Goal: Task Accomplishment & Management: Use online tool/utility

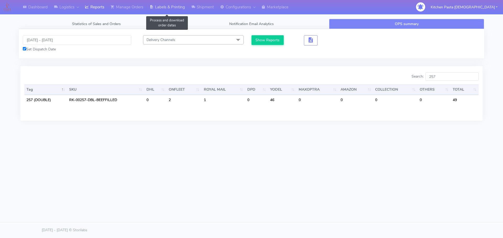
click at [177, 3] on link "Labels & Printing" at bounding box center [167, 7] width 42 height 14
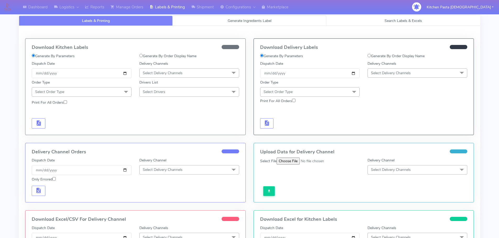
click at [221, 21] on link "Generate Ingredients Label" at bounding box center [249, 21] width 154 height 10
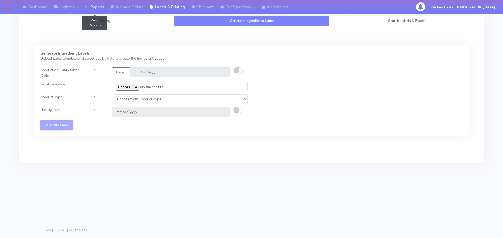
click at [101, 8] on link "Reports" at bounding box center [95, 7] width 26 height 14
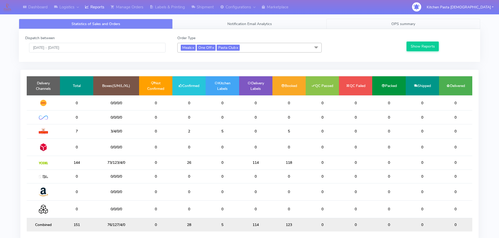
click at [397, 20] on link "OPS summary" at bounding box center [403, 24] width 154 height 10
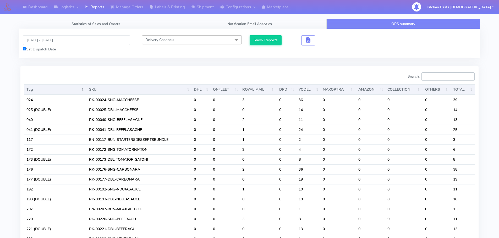
click at [439, 75] on input "Search:" at bounding box center [447, 76] width 53 height 8
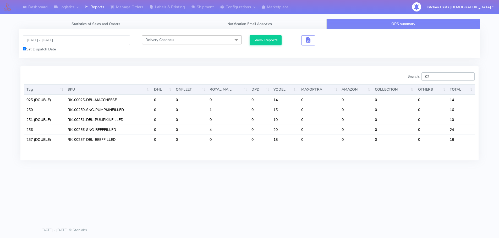
type input "0"
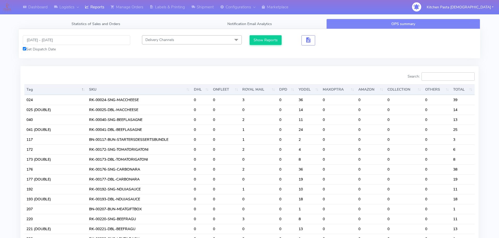
type input "0"
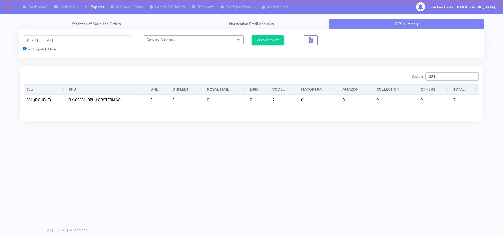
type input "331"
click at [54, 41] on input "17/09/2025 - 17/09/2025" at bounding box center [77, 40] width 108 height 10
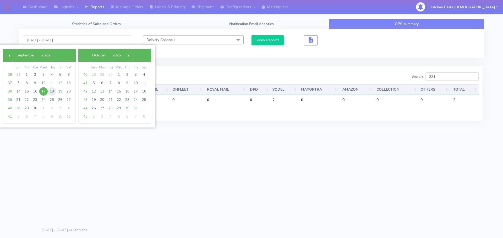
click at [53, 92] on span "18" at bounding box center [52, 91] width 8 height 8
click at [49, 91] on span "18" at bounding box center [52, 91] width 8 height 8
type input "18/09/2025 - 18/09/2025"
click at [49, 91] on th "Tag" at bounding box center [45, 90] width 42 height 10
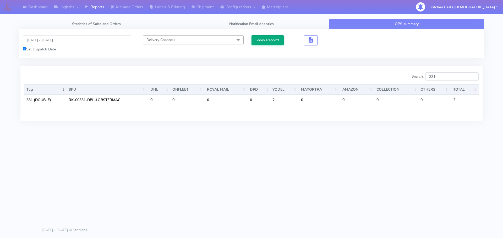
click at [271, 35] on div "18/09/2025 - 18/09/2025 Set Dispatch Date Delivery Channels Select All DHL OnFl…" at bounding box center [251, 43] width 465 height 29
click at [272, 39] on button "Show Reports" at bounding box center [267, 40] width 32 height 10
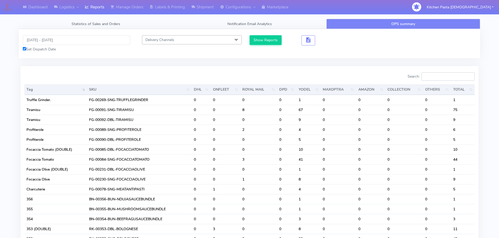
click at [439, 73] on input "Search:" at bounding box center [447, 76] width 53 height 8
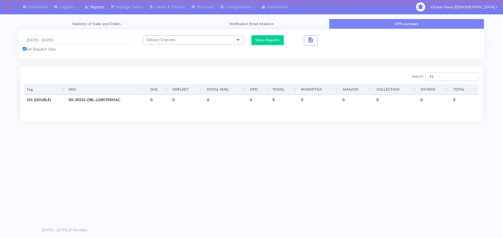
type input "3"
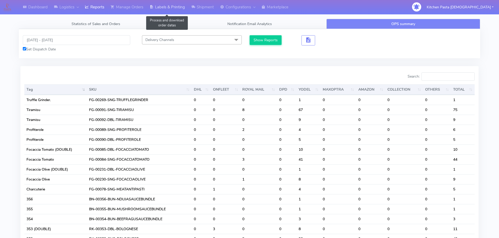
click at [151, 6] on icon at bounding box center [151, 6] width 4 height 5
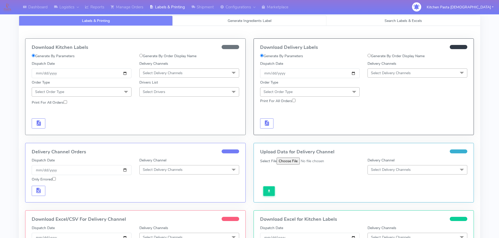
select select
click at [192, 24] on link "Generate Ingredients Label" at bounding box center [249, 21] width 154 height 10
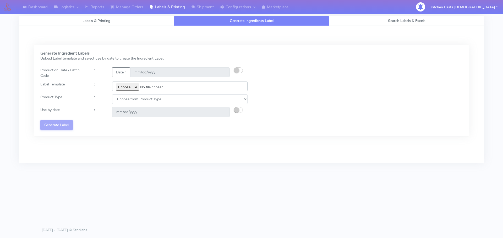
click at [124, 90] on input "file" at bounding box center [179, 87] width 135 height 10
type input "C:\fakepath\Ecom_240_V3.jpg"
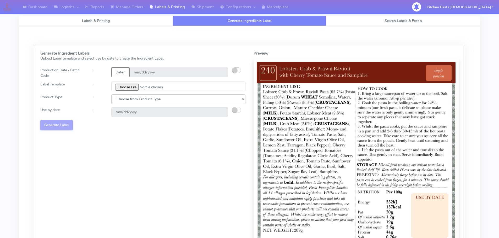
drag, startPoint x: 155, startPoint y: 101, endPoint x: 146, endPoint y: 104, distance: 10.4
click at [155, 101] on select "Choose from Product Type ECOM ERETAIL CIRCULAR CIRC_DESERTS LASAGNE" at bounding box center [178, 99] width 134 height 10
select select "0"
click at [111, 94] on select "Choose from Product Type ECOM ERETAIL CIRCULAR CIRC_DESERTS LASAGNE" at bounding box center [178, 99] width 134 height 10
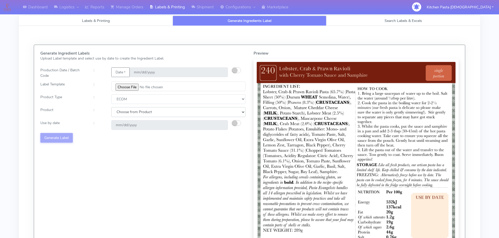
drag, startPoint x: 146, startPoint y: 104, endPoint x: 130, endPoint y: 116, distance: 19.4
click at [131, 112] on select "Choose from Product PLAIN PASTA (EXCEPT HURRA) HURRA FILLED PASTA BUTTER (INTER…" at bounding box center [178, 112] width 134 height 10
select select "0"
click at [111, 107] on select "Choose from Product PLAIN PASTA (EXCEPT HURRA) HURRA FILLED PASTA BUTTER (INTER…" at bounding box center [178, 112] width 134 height 10
click at [235, 124] on small "button" at bounding box center [234, 123] width 5 height 5
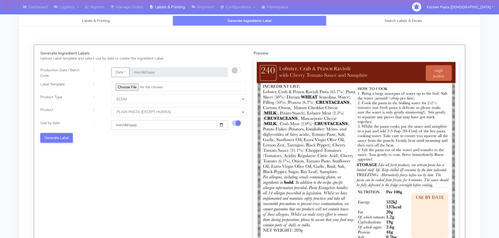
click at [221, 125] on input "[DATE]" at bounding box center [169, 125] width 116 height 10
type input "2025-09-24"
click at [58, 139] on button "Generate Label" at bounding box center [56, 138] width 32 height 10
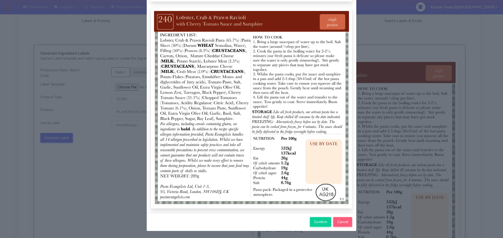
scroll to position [54, 0]
click at [310, 225] on button "Confirm" at bounding box center [320, 222] width 21 height 10
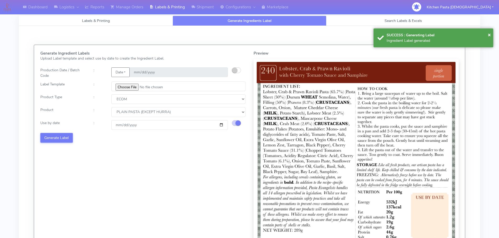
select select
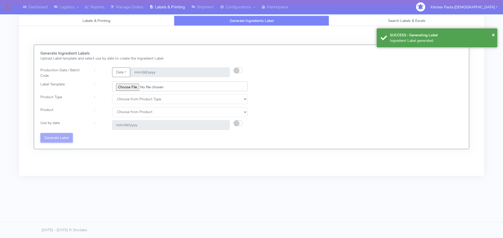
click at [118, 85] on input "file" at bounding box center [179, 87] width 135 height 10
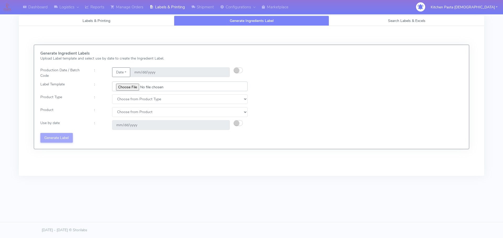
type input "C:\fakepath\Ecom_250_V3.jpg"
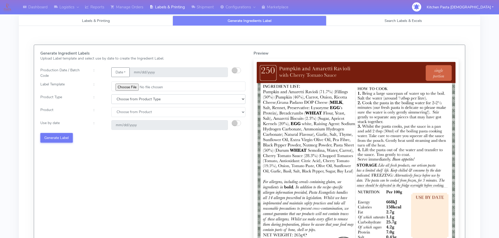
drag, startPoint x: 136, startPoint y: 99, endPoint x: 133, endPoint y: 103, distance: 4.3
click at [136, 99] on select "Choose from Product Type ECOM ERETAIL CIRCULAR CIRC_DESERTS LASAGNE" at bounding box center [178, 99] width 134 height 10
select select "0"
click at [111, 94] on select "Choose from Product Type ECOM ERETAIL CIRCULAR CIRC_DESERTS LASAGNE" at bounding box center [178, 99] width 134 height 10
drag, startPoint x: 128, startPoint y: 111, endPoint x: 128, endPoint y: 117, distance: 6.0
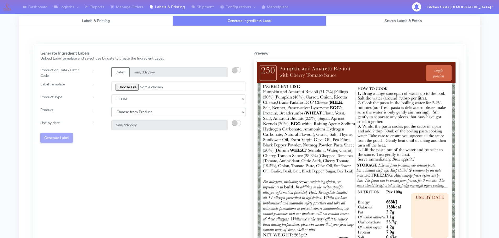
click at [128, 116] on select "Choose from Product PLAIN PASTA (EXCEPT HURRA) HURRA FILLED PASTA BUTTER (INTER…" at bounding box center [178, 112] width 134 height 10
select select "0"
click at [111, 107] on select "Choose from Product PLAIN PASTA (EXCEPT HURRA) HURRA FILLED PASTA BUTTER (INTER…" at bounding box center [178, 112] width 134 height 10
click at [235, 122] on small "button" at bounding box center [234, 123] width 5 height 5
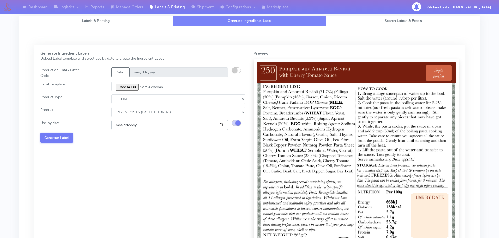
click at [223, 125] on input "[DATE]" at bounding box center [169, 125] width 116 height 10
type input "2025-09-24"
click at [59, 135] on button "Generate Label" at bounding box center [56, 138] width 32 height 10
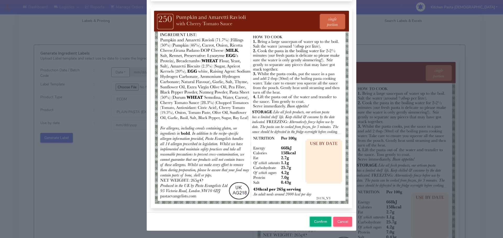
click at [314, 223] on span "Confirm" at bounding box center [320, 222] width 13 height 5
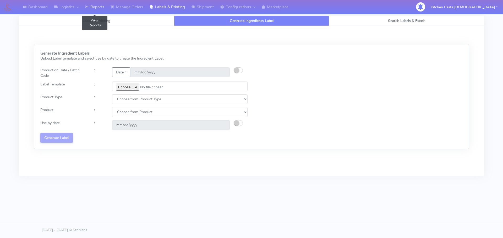
click at [98, 7] on link "Reports" at bounding box center [95, 7] width 26 height 14
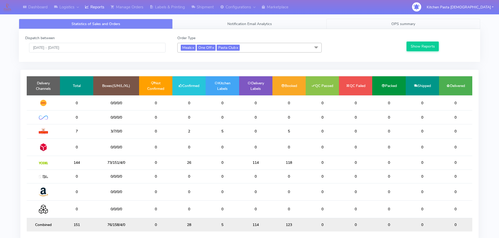
click at [374, 22] on link "OPS summary" at bounding box center [403, 24] width 154 height 10
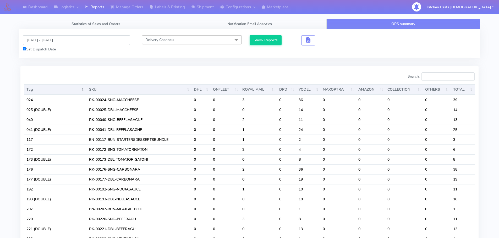
click at [41, 39] on input "[DATE] - [DATE]" at bounding box center [76, 40] width 107 height 10
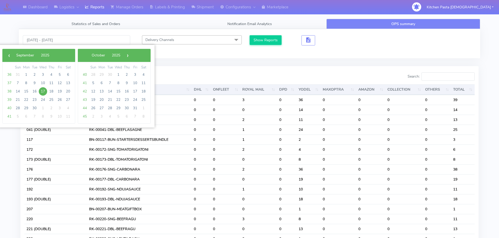
click at [43, 91] on span "17" at bounding box center [43, 91] width 8 height 8
click at [27, 99] on span "22" at bounding box center [26, 100] width 8 height 8
type input "[DATE] - [DATE]"
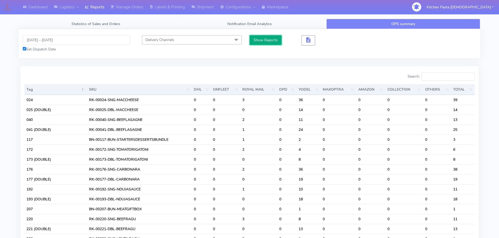
click at [266, 39] on button "Show Reports" at bounding box center [265, 40] width 32 height 10
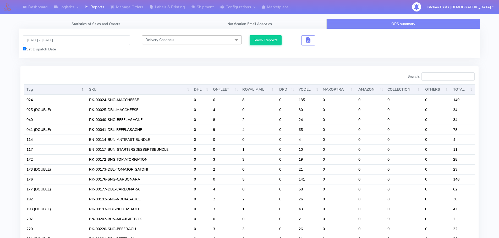
click at [445, 76] on input "Search:" at bounding box center [447, 76] width 53 height 8
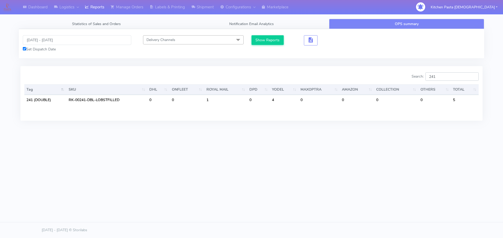
type input "241"
click at [56, 43] on input "[DATE] - [DATE]" at bounding box center [77, 40] width 108 height 10
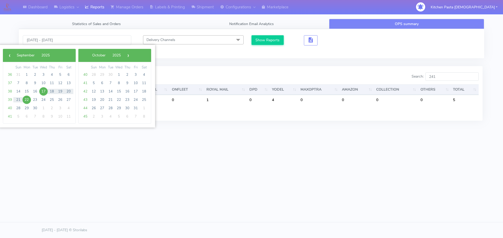
click at [26, 100] on span "22" at bounding box center [27, 100] width 8 height 8
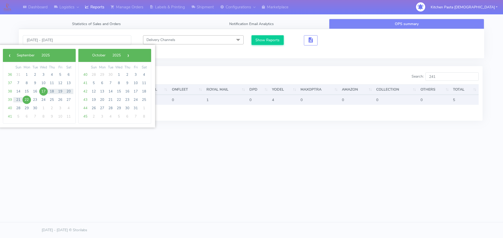
type input "22/09/2025 - 22/09/2025"
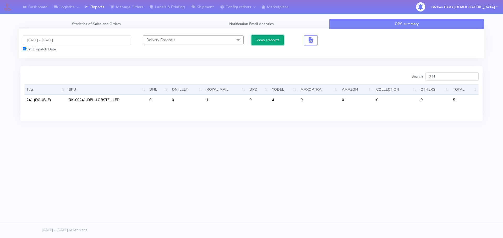
click at [272, 38] on button "Show Reports" at bounding box center [267, 40] width 32 height 10
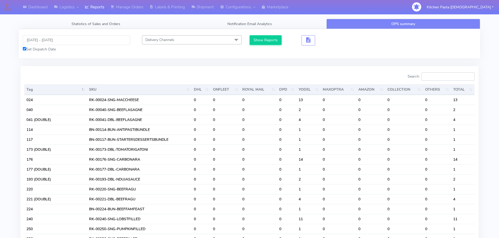
click at [450, 77] on input "Search:" at bounding box center [447, 76] width 53 height 8
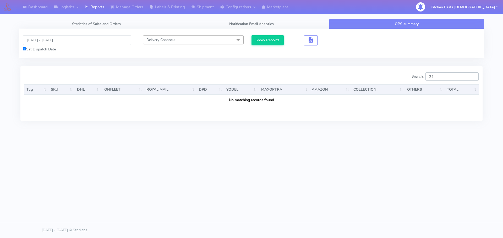
type input "2"
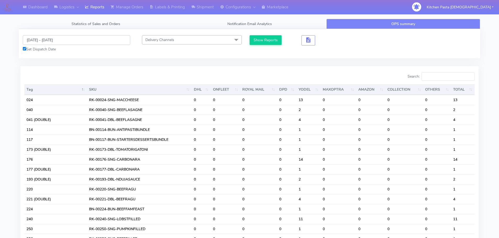
click at [36, 39] on input "22/09/2025 - 22/09/2025" at bounding box center [76, 40] width 107 height 10
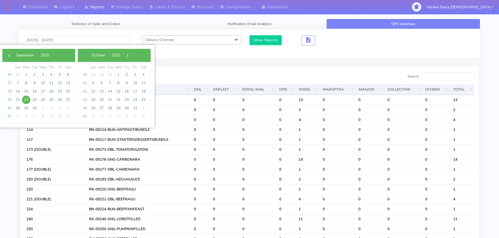
click at [263, 50] on div "Show Reports" at bounding box center [306, 43] width 115 height 17
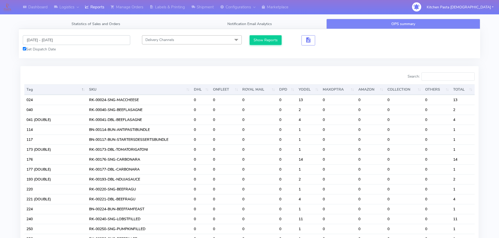
click at [64, 42] on input "22/09/2025 - 22/09/2025" at bounding box center [76, 40] width 107 height 10
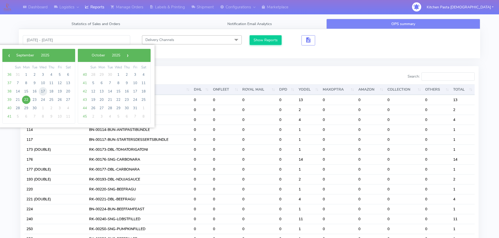
click at [44, 90] on span "17" at bounding box center [43, 91] width 8 height 8
click at [26, 99] on span "22" at bounding box center [26, 100] width 8 height 8
type input "[DATE] - [DATE]"
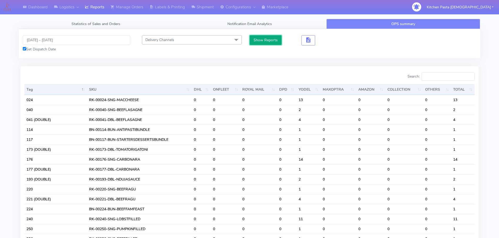
click at [271, 41] on button "Show Reports" at bounding box center [265, 40] width 32 height 10
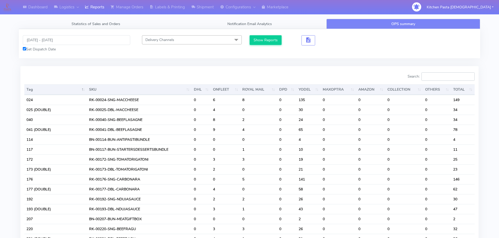
click at [442, 76] on input "Search:" at bounding box center [447, 76] width 53 height 8
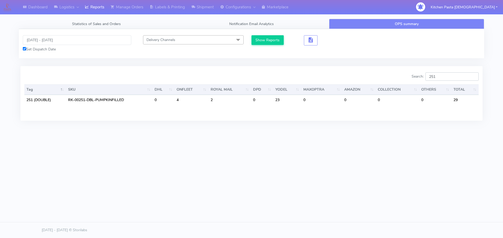
type input "251"
drag, startPoint x: 447, startPoint y: 76, endPoint x: 416, endPoint y: 75, distance: 30.9
click at [416, 75] on label "Search: 251" at bounding box center [444, 76] width 67 height 8
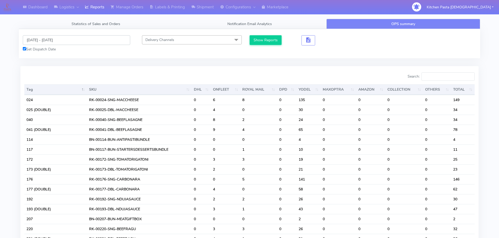
click at [44, 38] on input "[DATE] - [DATE]" at bounding box center [76, 40] width 107 height 10
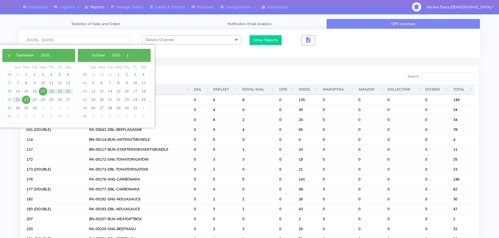
click at [43, 91] on span "17" at bounding box center [43, 91] width 8 height 8
click at [26, 99] on span "22" at bounding box center [26, 100] width 8 height 8
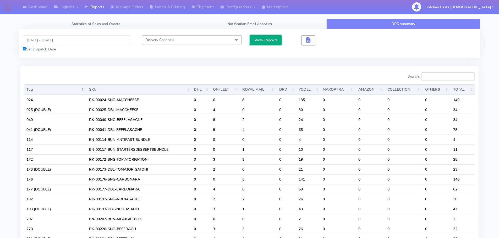
click at [260, 40] on button "Show Reports" at bounding box center [265, 40] width 32 height 10
click at [446, 77] on input "Search:" at bounding box center [447, 76] width 53 height 8
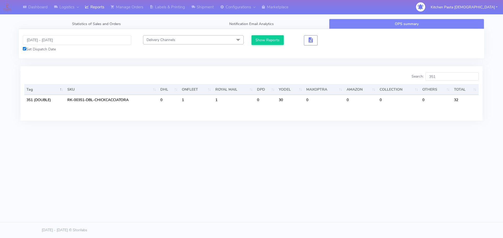
click at [380, 185] on div "Dashboard Logistics [GEOGRAPHIC_DATA] Logistics Reports Manage Orders Labels & …" at bounding box center [251, 95] width 503 height 191
click at [442, 74] on input "351" at bounding box center [451, 76] width 53 height 8
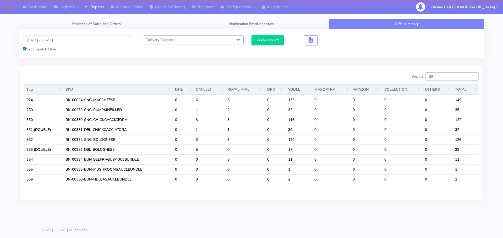
type input "3"
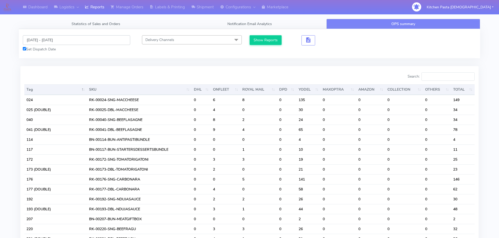
click at [38, 39] on input "[DATE] - [DATE]" at bounding box center [76, 40] width 107 height 10
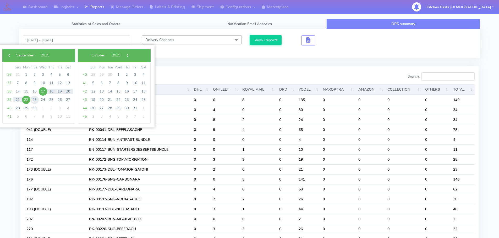
click at [34, 99] on span "23" at bounding box center [34, 100] width 8 height 8
click at [55, 98] on span "26" at bounding box center [59, 100] width 8 height 8
type input "23/09/2025 - 26/09/2025"
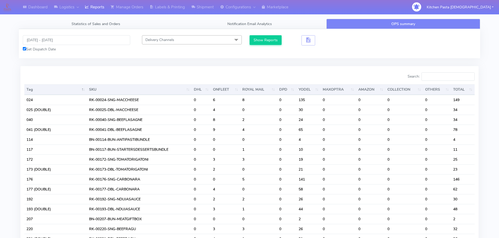
click at [259, 35] on div "23/09/2025 - 26/09/2025 Set Dispatch Date Delivery Channels Select All DHL OnFl…" at bounding box center [249, 43] width 461 height 29
click at [265, 42] on button "Show Reports" at bounding box center [265, 40] width 32 height 10
click at [435, 77] on input "Search:" at bounding box center [447, 76] width 53 height 8
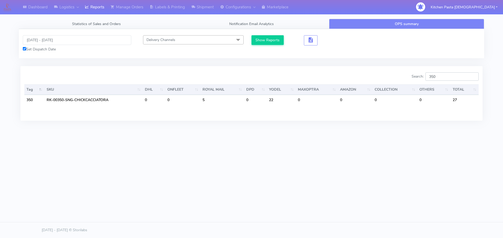
type input "350"
click at [383, 49] on div "23/09/2025 - 26/09/2025 Set Dispatch Date Delivery Channels Select All DHL OnFl…" at bounding box center [251, 43] width 465 height 17
drag, startPoint x: 451, startPoint y: 77, endPoint x: 192, endPoint y: 32, distance: 263.0
click at [451, 77] on input "350" at bounding box center [451, 76] width 53 height 8
click at [42, 41] on input "23/09/2025 - 26/09/2025" at bounding box center [77, 40] width 108 height 10
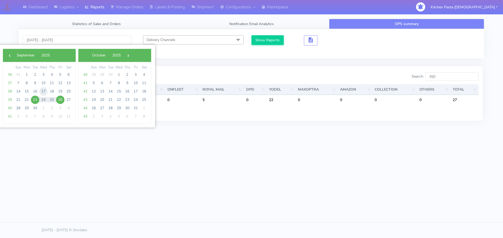
click at [41, 92] on span "17" at bounding box center [43, 91] width 8 height 8
click at [26, 99] on span "22" at bounding box center [27, 100] width 8 height 8
type input "[DATE] - [DATE]"
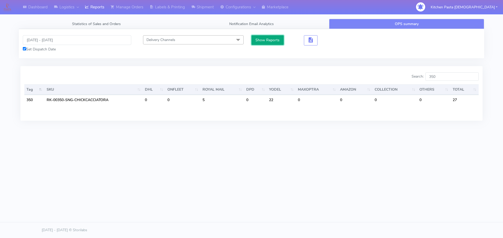
click at [263, 41] on button "Show Reports" at bounding box center [267, 40] width 32 height 10
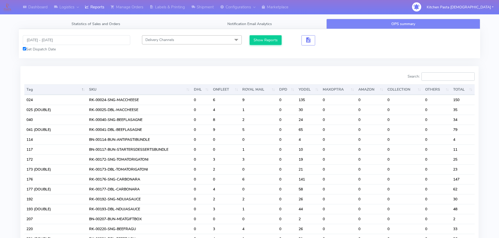
drag, startPoint x: 440, startPoint y: 72, endPoint x: 440, endPoint y: 63, distance: 9.9
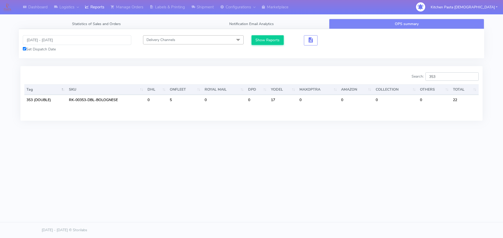
type input "353"
click at [350, 192] on body "Dashboard Logistics London Logistics Reports Manage Orders Labels & Printing Sh…" at bounding box center [251, 103] width 503 height 207
click at [54, 38] on input "[DATE] - [DATE]" at bounding box center [77, 40] width 108 height 10
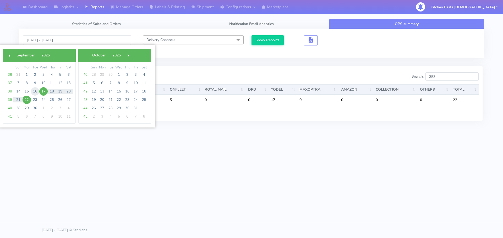
click at [35, 91] on span "16" at bounding box center [35, 91] width 8 height 8
click at [60, 91] on span "19" at bounding box center [60, 91] width 8 height 8
type input "16/09/2025 - 19/09/2025"
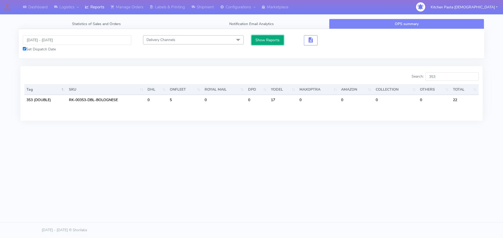
click at [264, 41] on button "Show Reports" at bounding box center [267, 40] width 32 height 10
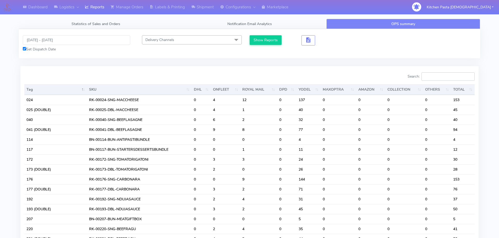
click at [438, 74] on input "Search:" at bounding box center [447, 76] width 53 height 8
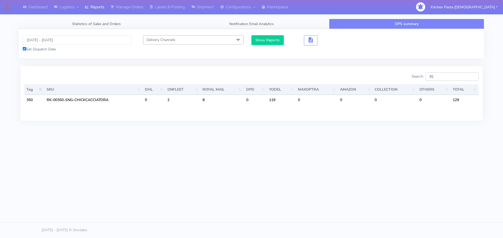
type input "3"
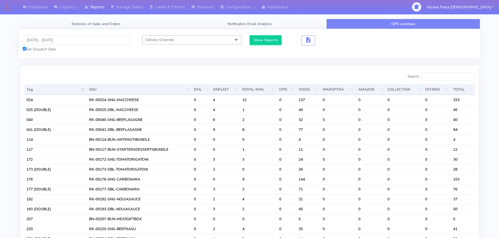
click at [370, 57] on div "16/09/2025 - 19/09/2025 Set Dispatch Date Delivery Channels Select All DHL OnFl…" at bounding box center [249, 43] width 461 height 29
click at [439, 74] on input "Search:" at bounding box center [447, 76] width 53 height 8
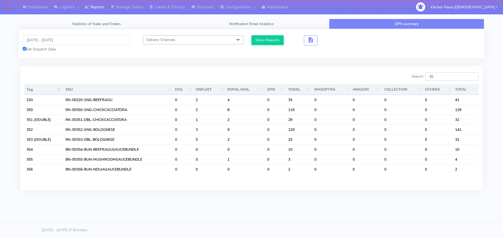
type input "3"
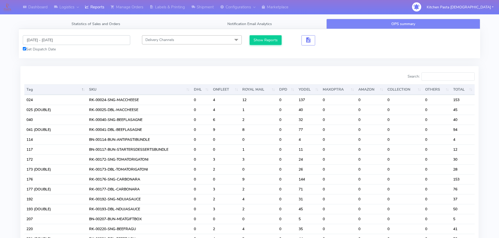
click at [49, 36] on input "16/09/2025 - 19/09/2025" at bounding box center [76, 40] width 107 height 10
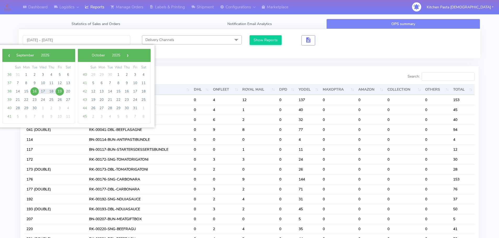
click at [138, 38] on div "Delivery Channels Select All DHL OnFleet Royal Mail DPD Yodel MaxOptra Amazon C…" at bounding box center [191, 39] width 107 height 9
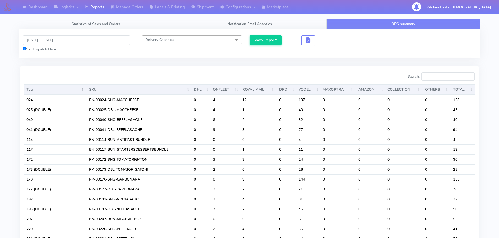
click at [159, 6] on link "Labels & Printing" at bounding box center [167, 7] width 42 height 14
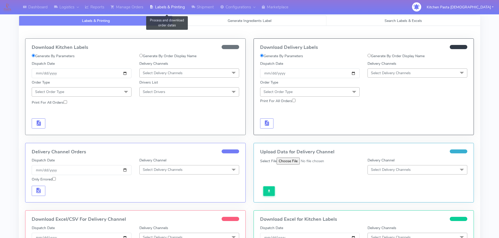
select select
click at [201, 20] on link "Generate Ingredients Label" at bounding box center [249, 21] width 154 height 10
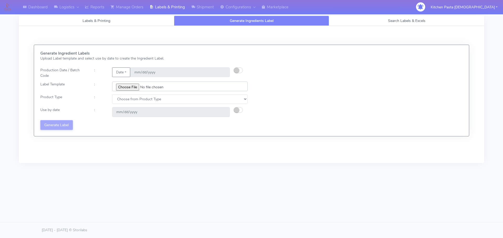
click at [129, 86] on input "file" at bounding box center [179, 87] width 135 height 10
type input "C:\fakepath\Ecom_300_V2.jpg"
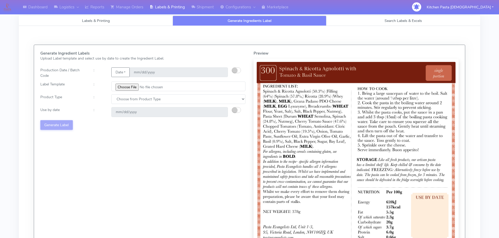
drag, startPoint x: 110, startPoint y: 99, endPoint x: 113, endPoint y: 98, distance: 3.4
click at [110, 98] on div "Choose from Product Type ECOM ERETAIL CIRCULAR CIRC_DESERTS LASAGNE" at bounding box center [178, 99] width 142 height 10
click at [121, 99] on select "Choose from Product Type ECOM ERETAIL CIRCULAR CIRC_DESERTS LASAGNE" at bounding box center [178, 99] width 134 height 10
select select "0"
click at [111, 94] on select "Choose from Product Type ECOM ERETAIL CIRCULAR CIRC_DESERTS LASAGNE" at bounding box center [178, 99] width 134 height 10
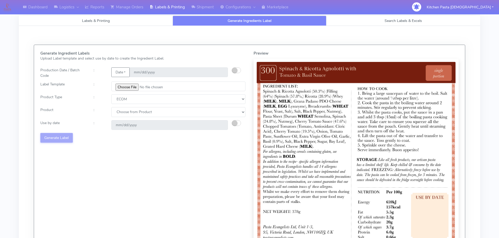
select select "0"
click at [111, 107] on select "Choose from Product PLAIN PASTA (EXCEPT HURRA) HURRA FILLED PASTA BUTTER (INTER…" at bounding box center [178, 112] width 134 height 10
click at [238, 124] on button "button" at bounding box center [236, 123] width 9 height 6
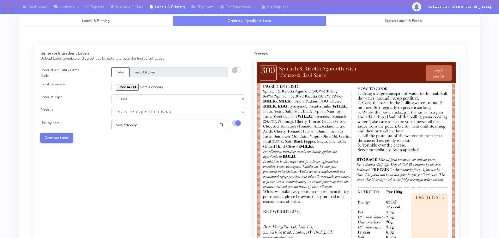
click at [222, 124] on input "[DATE]" at bounding box center [169, 125] width 116 height 10
type input "[DATE]"
click at [58, 135] on button "Generate Label" at bounding box center [56, 138] width 32 height 10
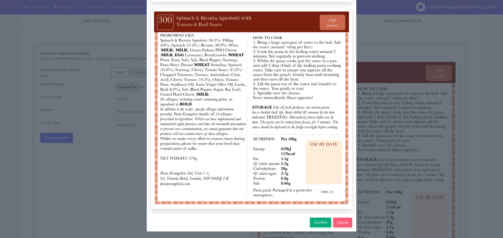
scroll to position [54, 0]
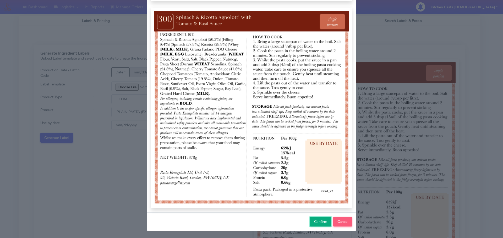
click at [317, 222] on span "Confirm" at bounding box center [320, 222] width 13 height 5
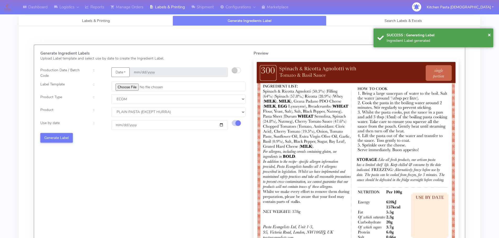
select select
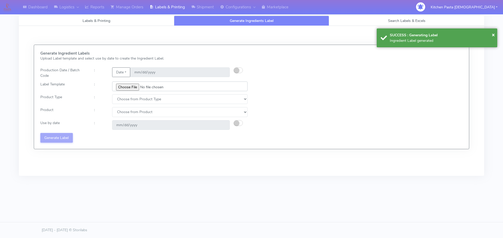
click at [128, 87] on input "file" at bounding box center [179, 87] width 135 height 10
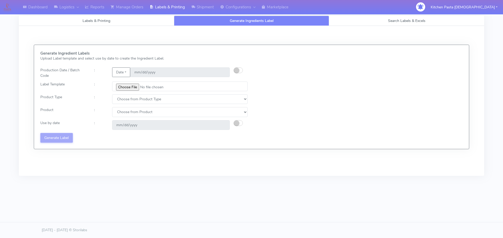
type input "C:\fakepath\Ecom_301_V2.jpg"
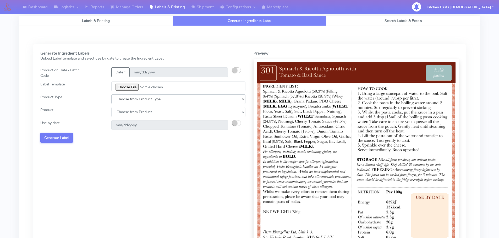
drag, startPoint x: 132, startPoint y: 102, endPoint x: 130, endPoint y: 103, distance: 2.8
click at [132, 102] on select "Choose from Product Type ECOM ERETAIL CIRCULAR CIRC_DESERTS LASAGNE" at bounding box center [178, 99] width 134 height 10
select select "0"
click at [111, 94] on select "Choose from Product Type ECOM ERETAIL CIRCULAR CIRC_DESERTS LASAGNE" at bounding box center [178, 99] width 134 height 10
drag, startPoint x: 123, startPoint y: 113, endPoint x: 123, endPoint y: 117, distance: 3.4
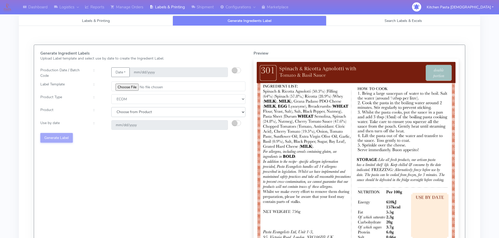
click at [123, 116] on select "Choose from Product PLAIN PASTA (EXCEPT HURRA) HURRA FILLED PASTA BUTTER (INTER…" at bounding box center [178, 112] width 134 height 10
select select "0"
click at [111, 107] on select "Choose from Product PLAIN PASTA (EXCEPT HURRA) HURRA FILLED PASTA BUTTER (INTER…" at bounding box center [178, 112] width 134 height 10
click at [235, 124] on small "button" at bounding box center [234, 123] width 5 height 5
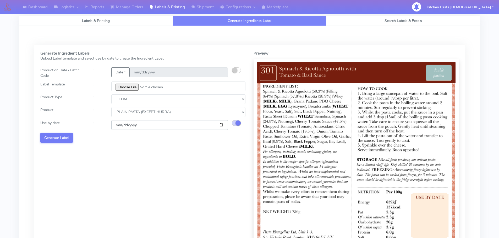
click at [223, 125] on input "[DATE]" at bounding box center [169, 125] width 116 height 10
type input "[DATE]"
click at [68, 138] on button "Generate Label" at bounding box center [56, 138] width 32 height 10
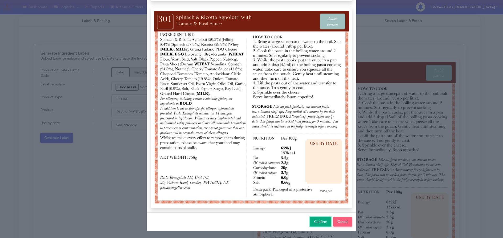
click at [321, 222] on span "Confirm" at bounding box center [320, 222] width 13 height 5
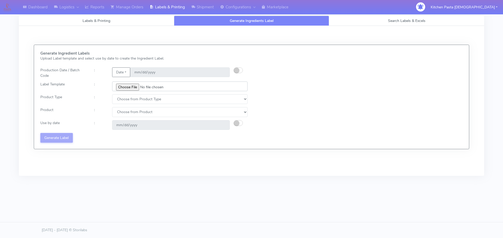
type input "C:\fakepath\Ecom_352_V2.jpg"
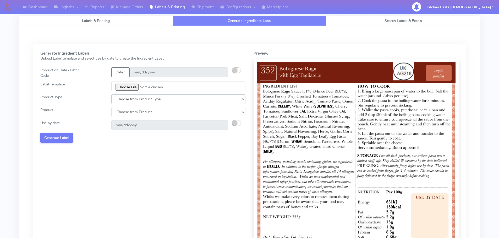
click at [127, 100] on select "Choose from Product Type ECOM ERETAIL CIRCULAR CIRC_DESERTS LASAGNE" at bounding box center [178, 99] width 134 height 10
select select "0"
click at [111, 94] on select "Choose from Product Type ECOM ERETAIL CIRCULAR CIRC_DESERTS LASAGNE" at bounding box center [178, 99] width 134 height 10
drag, startPoint x: 122, startPoint y: 114, endPoint x: 122, endPoint y: 116, distance: 2.7
click at [122, 115] on select "Choose from Product PLAIN PASTA (EXCEPT HURRA) HURRA FILLED PASTA BUTTER (INTER…" at bounding box center [178, 112] width 134 height 10
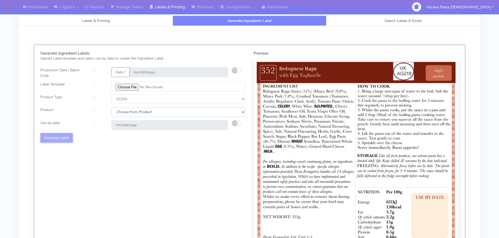
select select "0"
click at [111, 107] on select "Choose from Product PLAIN PASTA (EXCEPT HURRA) HURRA FILLED PASTA BUTTER (INTER…" at bounding box center [178, 112] width 134 height 10
click at [234, 123] on small "button" at bounding box center [234, 123] width 5 height 5
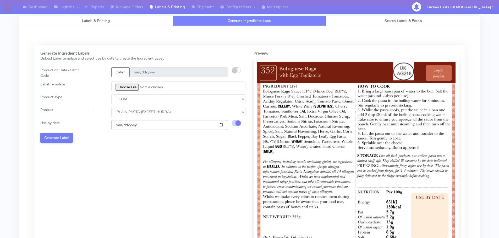
click at [219, 124] on input "[DATE]" at bounding box center [169, 125] width 116 height 10
type input "[DATE]"
click at [60, 139] on button "Generate Label" at bounding box center [56, 138] width 32 height 10
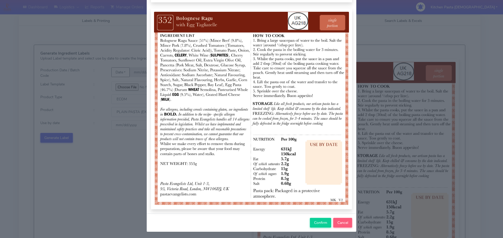
scroll to position [54, 0]
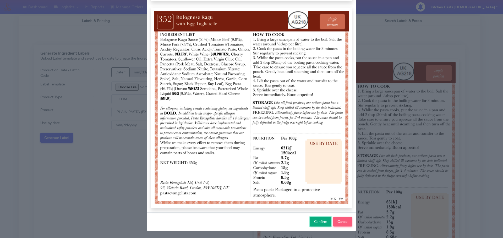
click at [316, 221] on span "Confirm" at bounding box center [320, 222] width 13 height 5
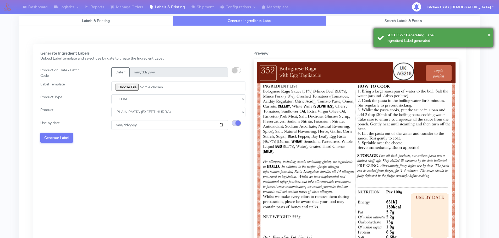
select select
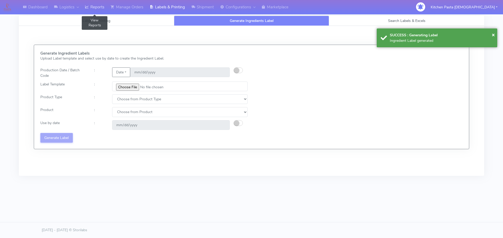
drag, startPoint x: 91, startPoint y: 7, endPoint x: 176, endPoint y: 12, distance: 84.4
click at [91, 7] on link "Reports" at bounding box center [95, 7] width 26 height 14
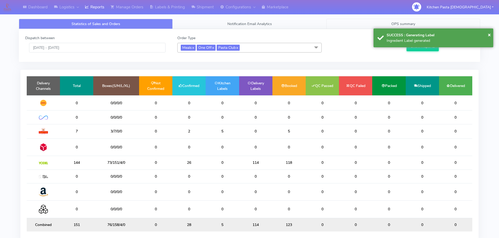
click at [356, 24] on link "OPS summary" at bounding box center [403, 24] width 154 height 10
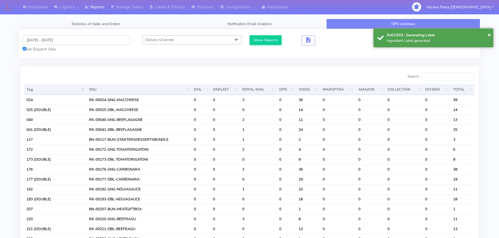
click at [58, 41] on input "[DATE] - [DATE]" at bounding box center [76, 40] width 107 height 10
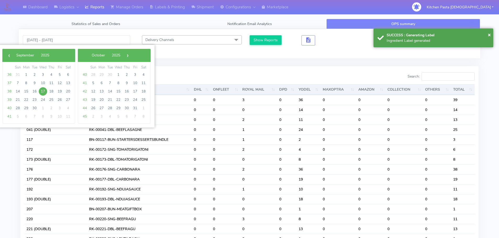
click at [42, 93] on span "17" at bounding box center [43, 91] width 8 height 8
click at [28, 99] on span "22" at bounding box center [26, 100] width 8 height 8
type input "[DATE] - [DATE]"
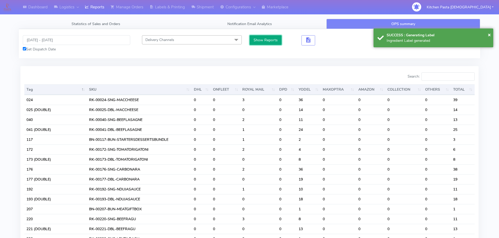
drag, startPoint x: 262, startPoint y: 40, endPoint x: 294, endPoint y: 40, distance: 32.5
click at [263, 40] on button "Show Reports" at bounding box center [265, 40] width 32 height 10
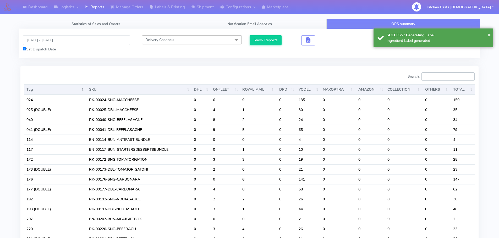
click at [440, 80] on input "Search:" at bounding box center [447, 76] width 53 height 8
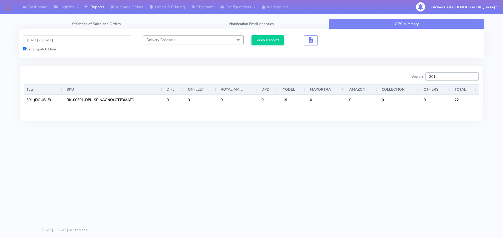
type input "301"
drag, startPoint x: 446, startPoint y: 73, endPoint x: 431, endPoint y: 74, distance: 15.2
click at [431, 74] on input "301" at bounding box center [451, 76] width 53 height 8
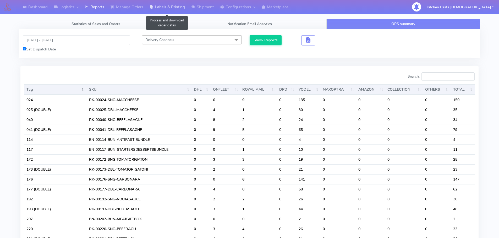
drag, startPoint x: 176, startPoint y: 9, endPoint x: 179, endPoint y: 10, distance: 3.3
click at [176, 9] on link "Labels & Printing" at bounding box center [167, 7] width 42 height 14
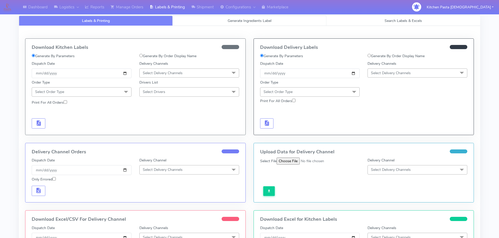
select select
click at [195, 20] on link "Generate Ingredients Label" at bounding box center [249, 21] width 154 height 10
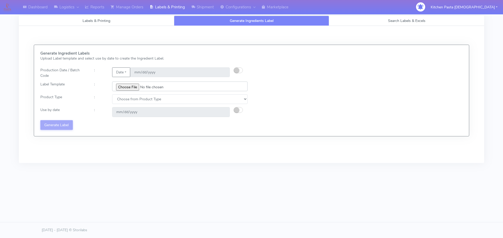
click at [131, 88] on input "file" at bounding box center [179, 87] width 135 height 10
type input "C:\fakepath\Ecom_192 V8.jpg"
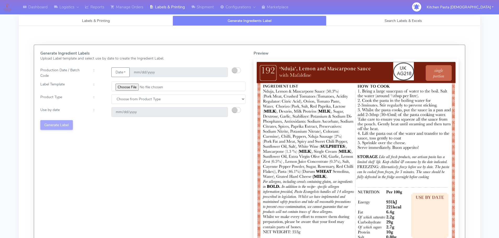
drag, startPoint x: 115, startPoint y: 93, endPoint x: 115, endPoint y: 98, distance: 4.7
click at [115, 94] on div "Generate Ingredient Labels Upload Label template and select use by date to crea…" at bounding box center [142, 157] width 213 height 213
click at [115, 100] on select "Choose from Product Type ECOM ERETAIL CIRCULAR CIRC_DESERTS LASAGNE" at bounding box center [178, 99] width 134 height 10
select select "0"
click at [111, 94] on select "Choose from Product Type ECOM ERETAIL CIRCULAR CIRC_DESERTS LASAGNE" at bounding box center [178, 99] width 134 height 10
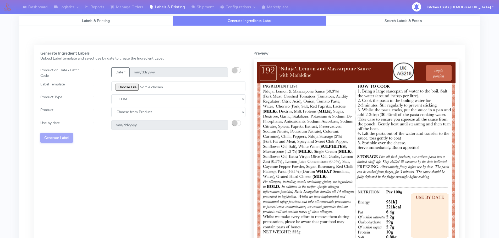
click at [127, 118] on div "Generate Ingredient Labels Upload Label template and select use by date to crea…" at bounding box center [142, 157] width 213 height 213
click at [128, 112] on select "Choose from Product PLAIN PASTA (EXCEPT HURRA) HURRA FILLED PASTA BUTTER (INTER…" at bounding box center [178, 112] width 134 height 10
select select "0"
click at [111, 107] on select "Choose from Product PLAIN PASTA (EXCEPT HURRA) HURRA FILLED PASTA BUTTER (INTER…" at bounding box center [178, 112] width 134 height 10
type input "[DATE]"
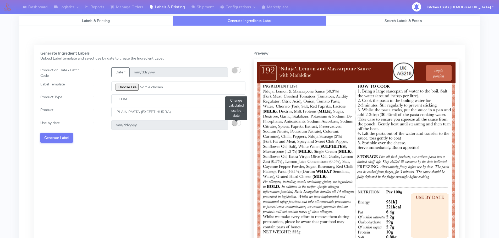
click at [233, 124] on small "button" at bounding box center [234, 123] width 5 height 5
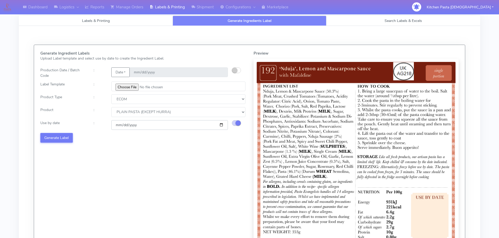
click at [223, 125] on input "[DATE]" at bounding box center [169, 125] width 116 height 10
drag, startPoint x: 91, startPoint y: 4, endPoint x: 129, endPoint y: 9, distance: 39.1
click at [91, 4] on link "Reports" at bounding box center [95, 7] width 26 height 14
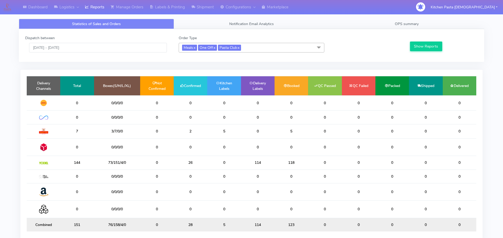
click at [354, 29] on div "Dispatch between 17/09/2025 - 17/09/2025 Order Type Meals x One Off x Pasta Clu…" at bounding box center [251, 45] width 465 height 33
click at [353, 27] on link "OPS summary" at bounding box center [403, 24] width 154 height 10
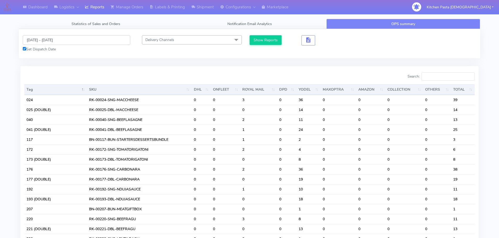
click at [54, 43] on input "[DATE] - [DATE]" at bounding box center [76, 40] width 107 height 10
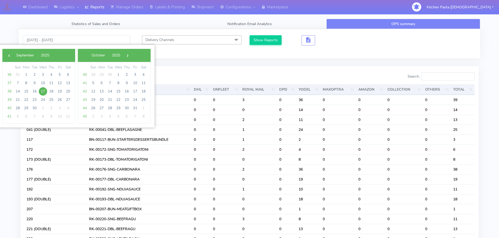
click at [42, 91] on span "17" at bounding box center [43, 91] width 8 height 8
click at [25, 100] on span "22" at bounding box center [26, 100] width 8 height 8
type input "[DATE] - [DATE]"
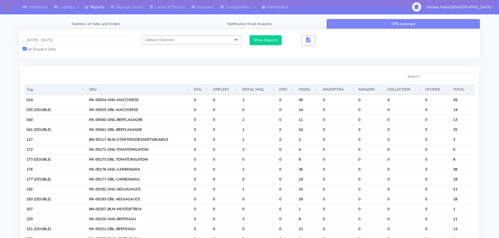
drag, startPoint x: 273, startPoint y: 31, endPoint x: 273, endPoint y: 37, distance: 5.8
click at [273, 31] on div "17/09/2025 - 22/09/2025 Set Dispatch Date Delivery Channels Select All DHL OnFl…" at bounding box center [249, 43] width 461 height 29
click at [273, 37] on button "Show Reports" at bounding box center [265, 40] width 32 height 10
click at [435, 73] on input "Search:" at bounding box center [447, 76] width 53 height 8
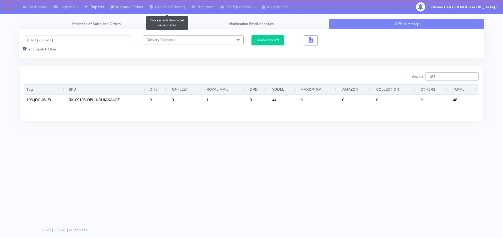
type input "193"
click at [123, 7] on link "Manage Orders" at bounding box center [126, 7] width 39 height 14
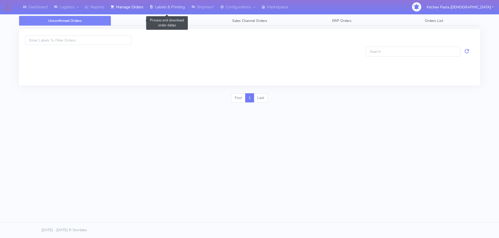
click at [175, 3] on link "Labels & Printing" at bounding box center [167, 7] width 42 height 14
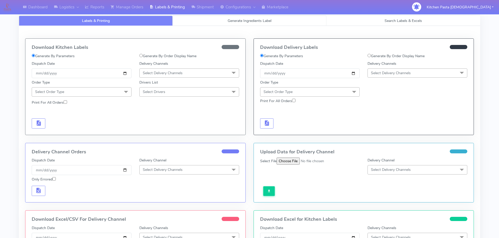
click at [199, 21] on link "Generate Ingredients Label" at bounding box center [249, 21] width 154 height 10
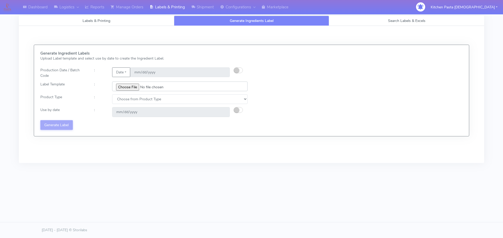
click at [124, 90] on input "file" at bounding box center [179, 87] width 135 height 10
type input "C:\fakepath\Ecom_192 V8.jpg"
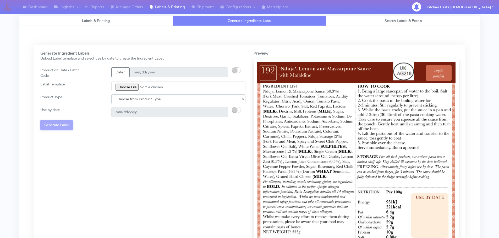
drag, startPoint x: 119, startPoint y: 100, endPoint x: 120, endPoint y: 103, distance: 3.0
click at [119, 100] on select "Choose from Product Type ECOM ERETAIL CIRCULAR CIRC_DESERTS LASAGNE" at bounding box center [178, 99] width 134 height 10
select select "0"
click at [111, 94] on select "Choose from Product Type ECOM ERETAIL CIRCULAR CIRC_DESERTS LASAGNE" at bounding box center [178, 99] width 134 height 10
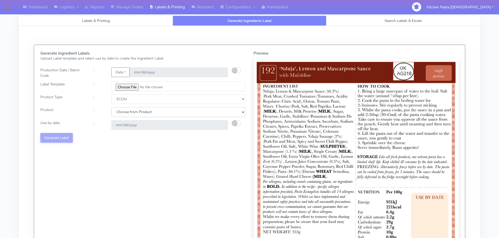
drag, startPoint x: 121, startPoint y: 113, endPoint x: 123, endPoint y: 117, distance: 4.6
click at [121, 113] on select "Choose from Product PLAIN PASTA (EXCEPT HURRA) HURRA FILLED PASTA BUTTER (INTER…" at bounding box center [178, 112] width 134 height 10
select select "0"
click at [111, 107] on select "Choose from Product PLAIN PASTA (EXCEPT HURRA) HURRA FILLED PASTA BUTTER (INTER…" at bounding box center [178, 112] width 134 height 10
click at [233, 123] on small "button" at bounding box center [234, 123] width 5 height 5
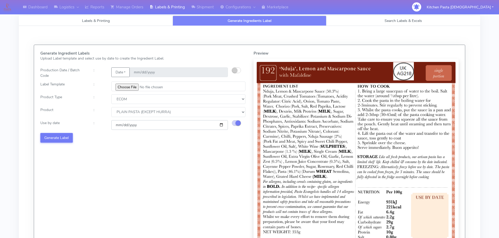
click at [221, 125] on input "[DATE]" at bounding box center [169, 125] width 116 height 10
type input "[DATE]"
click at [59, 135] on button "Generate Label" at bounding box center [56, 138] width 32 height 10
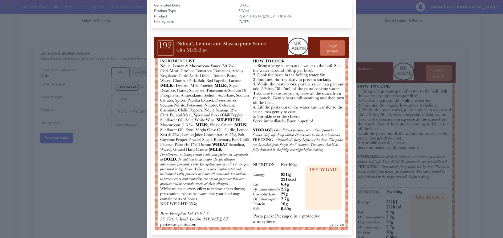
scroll to position [54, 0]
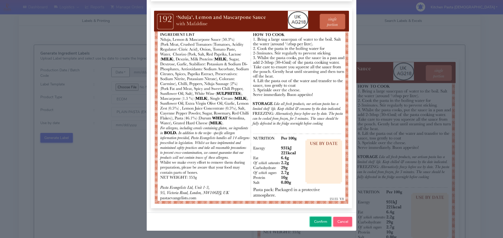
click at [311, 226] on button "Confirm" at bounding box center [320, 222] width 21 height 10
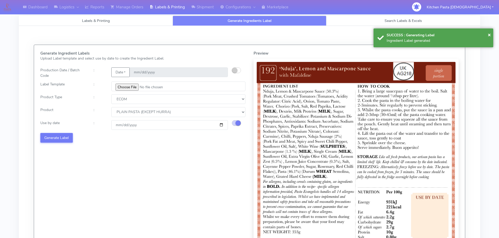
select select
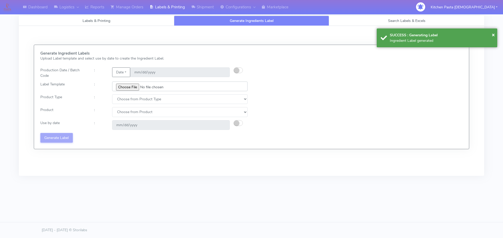
click at [132, 87] on input "file" at bounding box center [179, 87] width 135 height 10
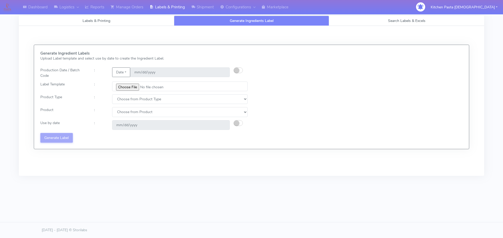
type input "C:\fakepath\Ecom_193 V8.jpg"
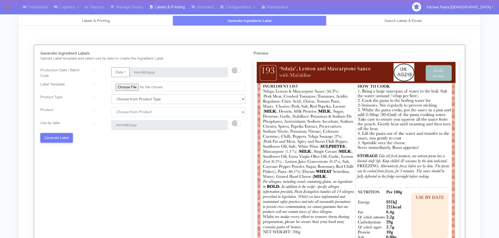
drag, startPoint x: 139, startPoint y: 97, endPoint x: 135, endPoint y: 103, distance: 7.1
click at [138, 99] on select "Choose from Product Type ECOM ERETAIL CIRCULAR CIRC_DESERTS LASAGNE" at bounding box center [178, 99] width 134 height 10
select select "0"
click at [111, 94] on select "Choose from Product Type ECOM ERETAIL CIRCULAR CIRC_DESERTS LASAGNE" at bounding box center [178, 99] width 134 height 10
drag, startPoint x: 124, startPoint y: 112, endPoint x: 124, endPoint y: 117, distance: 4.4
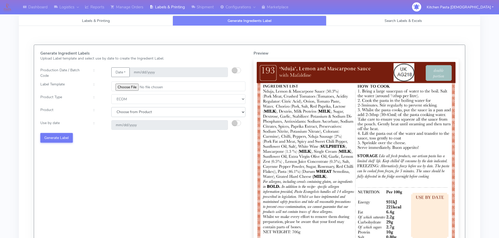
click at [124, 113] on select "Choose from Product PLAIN PASTA (EXCEPT HURRA) HURRA FILLED PASTA BUTTER (INTER…" at bounding box center [178, 112] width 134 height 10
select select "0"
click at [111, 107] on select "Choose from Product PLAIN PASTA (EXCEPT HURRA) HURRA FILLED PASTA BUTTER (INTER…" at bounding box center [178, 112] width 134 height 10
click at [240, 121] on div at bounding box center [241, 125] width 18 height 10
click at [237, 124] on button "button" at bounding box center [236, 123] width 9 height 6
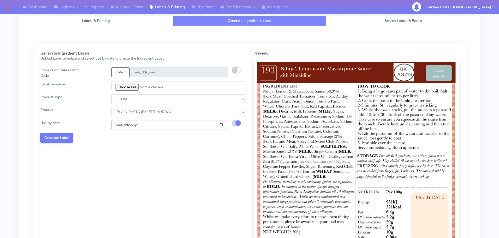
drag, startPoint x: 221, startPoint y: 125, endPoint x: 203, endPoint y: 137, distance: 21.9
click at [216, 126] on input "[DATE]" at bounding box center [169, 125] width 116 height 10
click at [221, 126] on input "[DATE]" at bounding box center [169, 125] width 116 height 10
type input "[DATE]"
click at [64, 137] on button "Generate Label" at bounding box center [56, 138] width 32 height 10
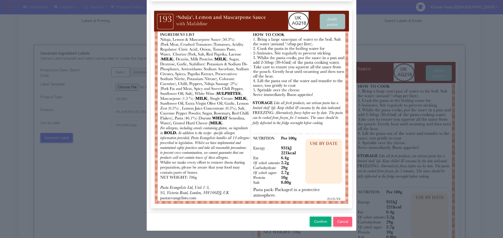
click at [314, 222] on span "Confirm" at bounding box center [320, 222] width 13 height 5
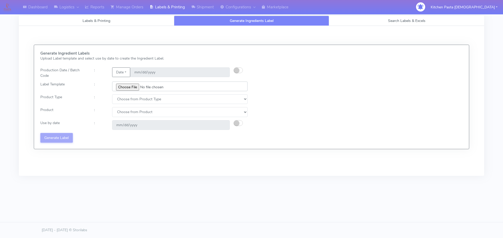
click at [129, 86] on input "file" at bounding box center [179, 87] width 135 height 10
type input "C:\fakepath\Ecom_256_V4.jpg"
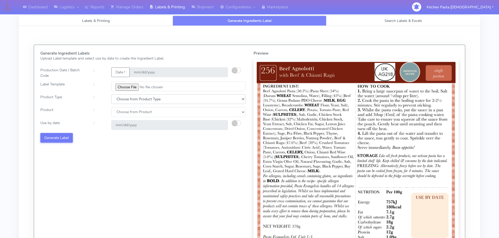
drag, startPoint x: 136, startPoint y: 98, endPoint x: 135, endPoint y: 104, distance: 6.4
click at [136, 98] on select "Choose from Product Type ECOM ERETAIL CIRCULAR CIRC_DESERTS LASAGNE" at bounding box center [178, 99] width 134 height 10
select select "0"
click at [111, 94] on select "Choose from Product Type ECOM ERETAIL CIRCULAR CIRC_DESERTS LASAGNE" at bounding box center [178, 99] width 134 height 10
click at [130, 115] on select "Choose from Product PLAIN PASTA (EXCEPT HURRA) HURRA FILLED PASTA BUTTER (INTER…" at bounding box center [178, 112] width 134 height 10
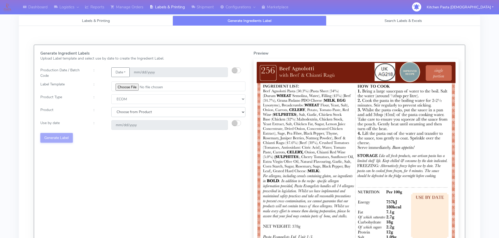
select select "0"
click at [111, 107] on select "Choose from Product PLAIN PASTA (EXCEPT HURRA) HURRA FILLED PASTA BUTTER (INTER…" at bounding box center [178, 112] width 134 height 10
click at [232, 123] on small "button" at bounding box center [234, 123] width 5 height 5
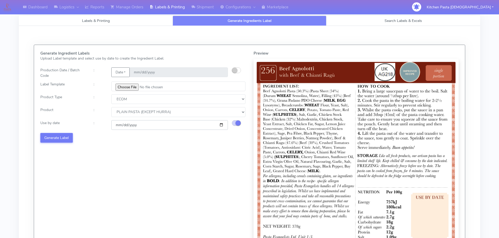
click at [222, 125] on input "[DATE]" at bounding box center [169, 125] width 116 height 10
type input "[DATE]"
click at [62, 136] on button "Generate Label" at bounding box center [56, 138] width 32 height 10
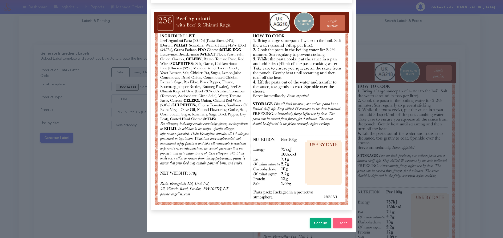
scroll to position [54, 0]
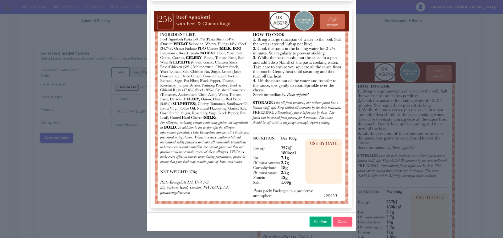
click at [316, 222] on span "Confirm" at bounding box center [320, 222] width 13 height 5
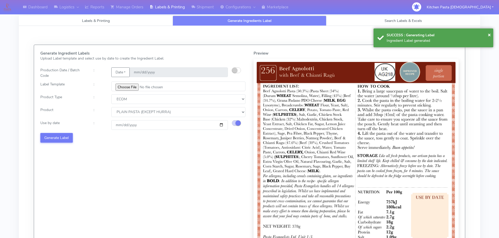
select select
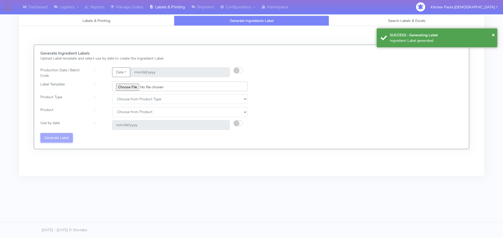
click at [125, 86] on input "file" at bounding box center [179, 87] width 135 height 10
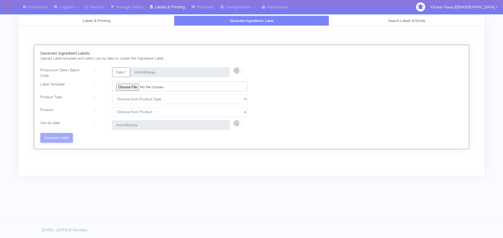
type input "C:\fakepath\Ecom_257_V4.jpg"
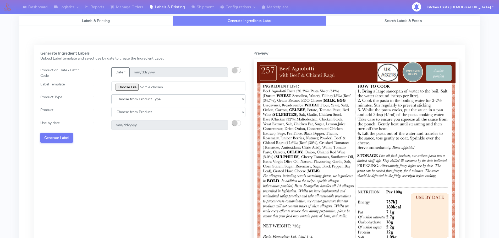
click at [148, 99] on select "Choose from Product Type ECOM ERETAIL CIRCULAR CIRC_DESERTS LASAGNE" at bounding box center [178, 99] width 134 height 10
select select "0"
click at [111, 94] on select "Choose from Product Type ECOM ERETAIL CIRCULAR CIRC_DESERTS LASAGNE" at bounding box center [178, 99] width 134 height 10
click at [131, 115] on select "Choose from Product PLAIN PASTA (EXCEPT HURRA) HURRA FILLED PASTA BUTTER (INTER…" at bounding box center [178, 112] width 134 height 10
select select "0"
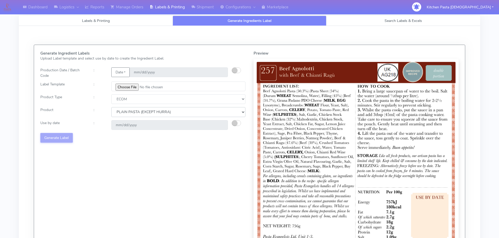
click at [111, 107] on select "Choose from Product PLAIN PASTA (EXCEPT HURRA) HURRA FILLED PASTA BUTTER (INTER…" at bounding box center [178, 112] width 134 height 10
drag, startPoint x: 238, startPoint y: 123, endPoint x: 230, endPoint y: 125, distance: 8.4
click at [237, 123] on button "button" at bounding box center [236, 123] width 9 height 6
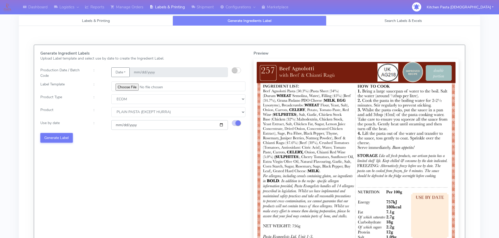
click at [222, 126] on input "[DATE]" at bounding box center [169, 125] width 116 height 10
type input "[DATE]"
click at [64, 141] on button "Generate Label" at bounding box center [56, 138] width 32 height 10
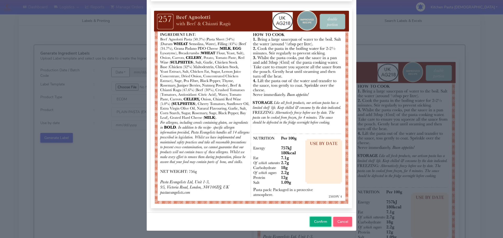
click at [319, 219] on button "Confirm" at bounding box center [320, 222] width 21 height 10
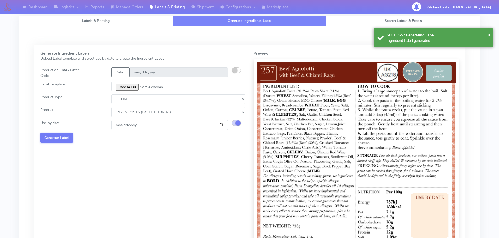
select select
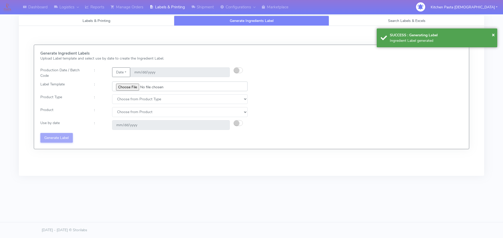
click at [134, 86] on input "file" at bounding box center [179, 87] width 135 height 10
type input "C:\fakepath\Ecom_176 _v6.jpg"
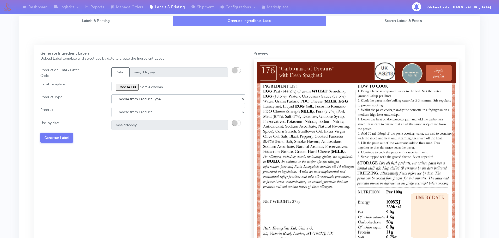
click at [131, 96] on select "Choose from Product Type ECOM ERETAIL CIRCULAR CIRC_DESERTS LASAGNE" at bounding box center [178, 99] width 134 height 10
select select "0"
click at [111, 94] on select "Choose from Product Type ECOM ERETAIL CIRCULAR CIRC_DESERTS LASAGNE" at bounding box center [178, 99] width 134 height 10
click at [124, 116] on select "Choose from Product PLAIN PASTA (EXCEPT HURRA) HURRA FILLED PASTA BUTTER (INTER…" at bounding box center [178, 112] width 134 height 10
select select "0"
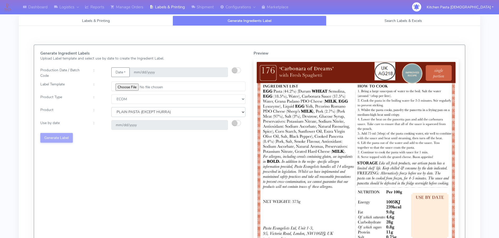
click at [111, 107] on select "Choose from Product PLAIN PASTA (EXCEPT HURRA) HURRA FILLED PASTA BUTTER (INTER…" at bounding box center [178, 112] width 134 height 10
click at [236, 121] on small "button" at bounding box center [234, 123] width 5 height 5
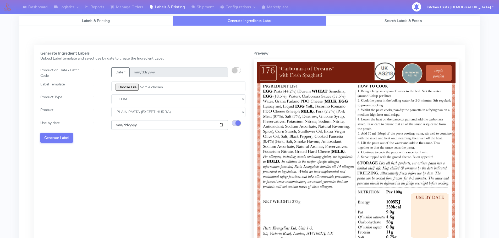
drag, startPoint x: 221, startPoint y: 124, endPoint x: 210, endPoint y: 129, distance: 11.8
click at [221, 124] on input "[DATE]" at bounding box center [169, 125] width 116 height 10
type input "2025-09-25"
click at [202, 162] on div "Generate Ingredient Labels Upload Label template and select use by date to crea…" at bounding box center [142, 157] width 213 height 213
click at [64, 136] on button "Generate Label" at bounding box center [56, 138] width 32 height 10
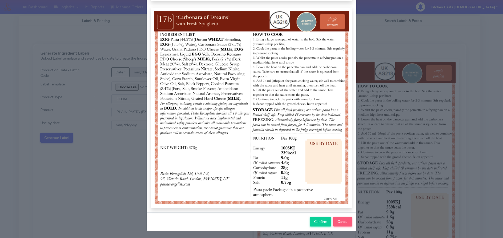
click at [326, 229] on div "Confirm Cancel" at bounding box center [251, 222] width 209 height 18
click at [325, 227] on button "Confirm" at bounding box center [320, 222] width 21 height 10
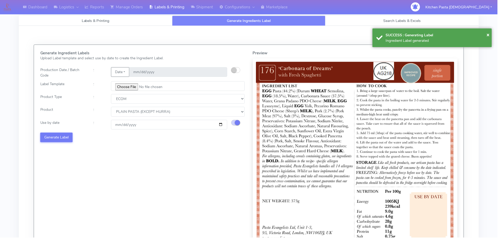
select select
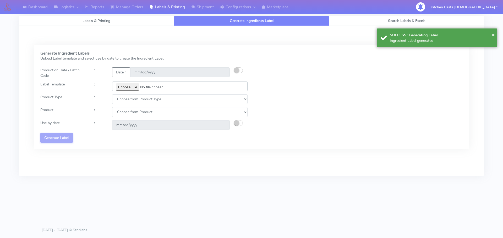
click at [140, 86] on input "file" at bounding box center [179, 87] width 135 height 10
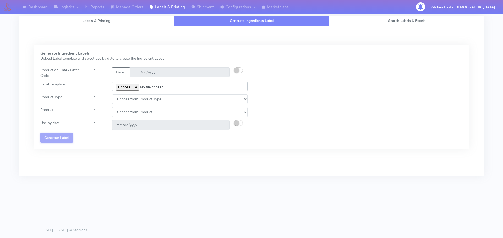
type input "C:\fakepath\Ecom_177 _v6.jpg"
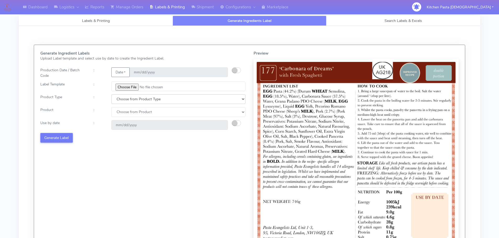
click at [136, 100] on select "Choose from Product Type ECOM ERETAIL CIRCULAR CIRC_DESERTS LASAGNE" at bounding box center [178, 99] width 134 height 10
select select "0"
click at [111, 94] on select "Choose from Product Type ECOM ERETAIL CIRCULAR CIRC_DESERTS LASAGNE" at bounding box center [178, 99] width 134 height 10
drag, startPoint x: 131, startPoint y: 110, endPoint x: 131, endPoint y: 116, distance: 5.8
click at [131, 113] on select "Choose from Product PLAIN PASTA (EXCEPT HURRA) HURRA FILLED PASTA BUTTER (INTER…" at bounding box center [178, 112] width 134 height 10
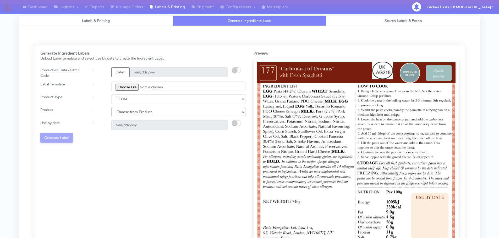
select select "0"
click at [111, 107] on select "Choose from Product PLAIN PASTA (EXCEPT HURRA) HURRA FILLED PASTA BUTTER (INTER…" at bounding box center [178, 112] width 134 height 10
click at [237, 125] on button "button" at bounding box center [236, 123] width 9 height 6
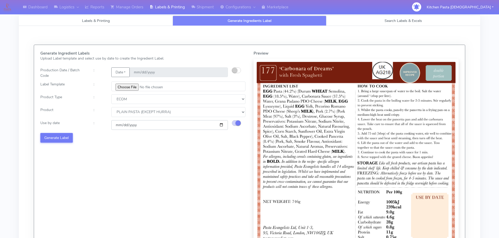
click at [220, 125] on input "[DATE]" at bounding box center [169, 125] width 116 height 10
type input "2025-09-25"
click at [52, 139] on button "Generate Label" at bounding box center [56, 138] width 32 height 10
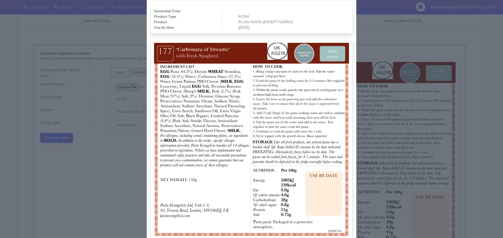
scroll to position [52, 0]
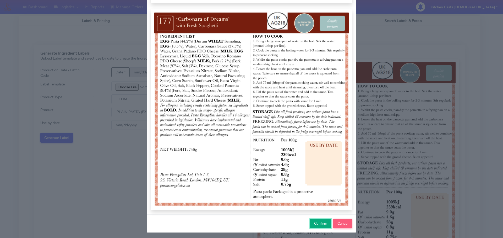
click at [314, 221] on button "Confirm" at bounding box center [320, 224] width 21 height 10
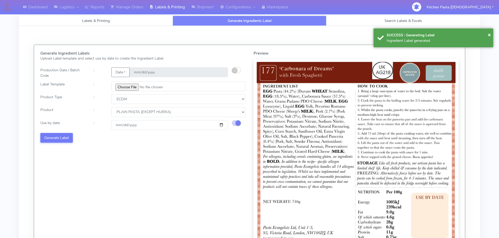
select select
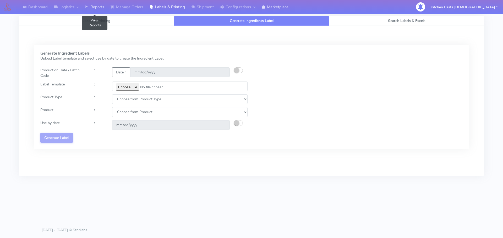
drag, startPoint x: 97, startPoint y: 9, endPoint x: 288, endPoint y: 8, distance: 190.5
click at [98, 9] on link "Reports" at bounding box center [95, 7] width 26 height 14
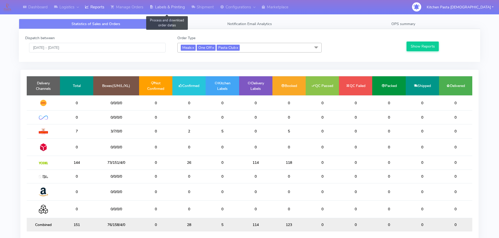
click at [174, 5] on link "Labels & Printing" at bounding box center [167, 7] width 42 height 14
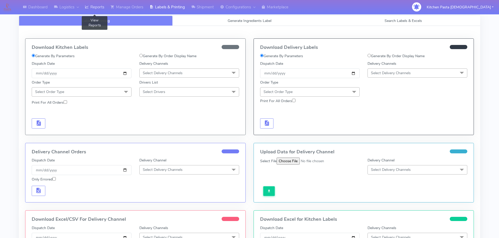
drag, startPoint x: 96, startPoint y: 10, endPoint x: 402, endPoint y: 14, distance: 306.2
click at [96, 9] on link "Reports" at bounding box center [95, 7] width 26 height 14
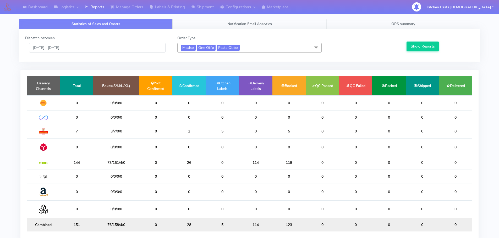
click at [430, 24] on link "OPS summary" at bounding box center [403, 24] width 154 height 10
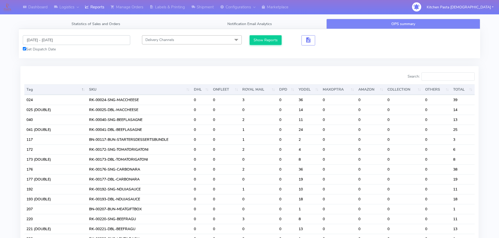
click at [48, 43] on input "[DATE] - [DATE]" at bounding box center [76, 40] width 107 height 10
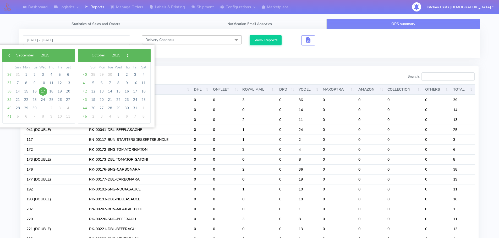
click at [43, 92] on span "17" at bounding box center [43, 91] width 8 height 8
click at [29, 99] on span "22" at bounding box center [26, 100] width 8 height 8
type input "[DATE] - [DATE]"
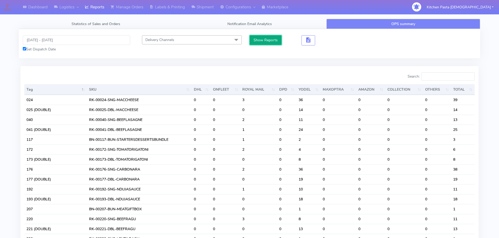
click at [264, 41] on button "Show Reports" at bounding box center [265, 40] width 32 height 10
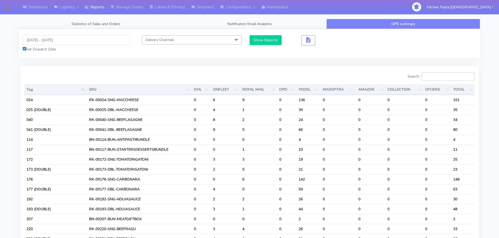
click at [450, 79] on input "Search:" at bounding box center [447, 76] width 53 height 8
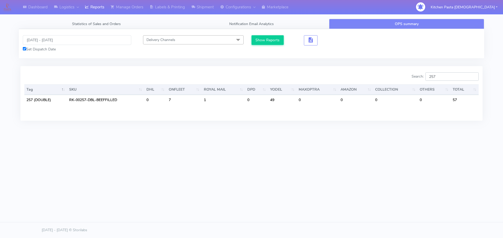
type input "257"
click at [34, 39] on input "[DATE] - [DATE]" at bounding box center [77, 40] width 108 height 10
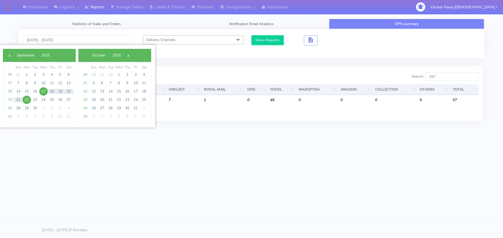
click at [42, 91] on span "17" at bounding box center [43, 91] width 8 height 8
click at [51, 91] on span "18" at bounding box center [52, 91] width 8 height 8
type input "[DATE] - [DATE]"
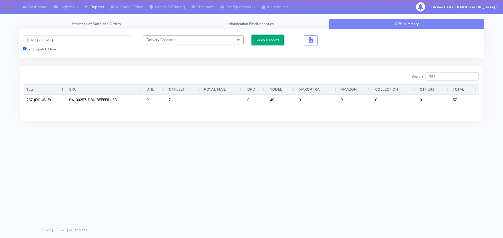
click at [264, 40] on button "Show Reports" at bounding box center [267, 40] width 32 height 10
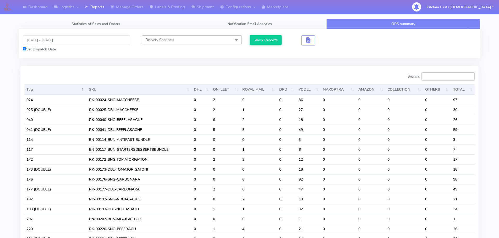
click at [442, 79] on input "Search:" at bounding box center [447, 76] width 53 height 8
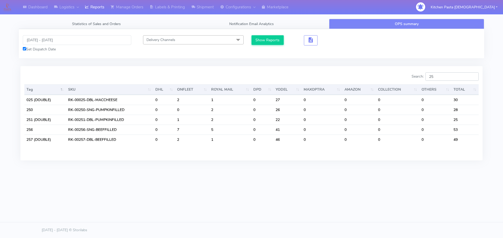
type input "257"
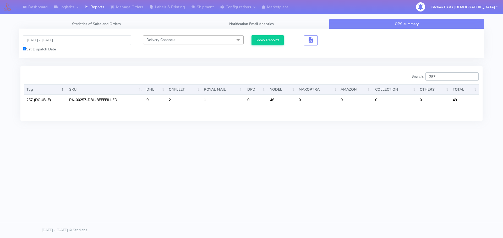
drag, startPoint x: 444, startPoint y: 76, endPoint x: 401, endPoint y: 76, distance: 42.7
click at [401, 76] on div "Search: 257" at bounding box center [366, 77] width 223 height 10
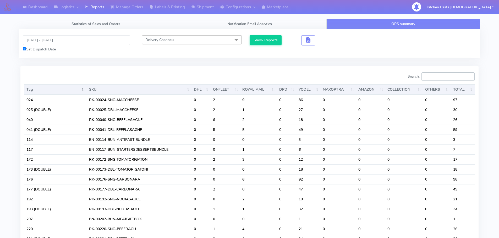
type input "2"
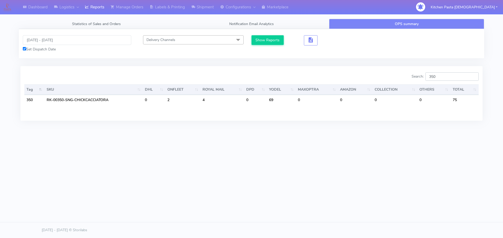
type input "350"
click at [309, 113] on div "Tag SKU DHL ONFLEET ROYAL MAIL DPD YODEL MAXOPTRA AMAZON COLLECTION OTHERS TOTA…" at bounding box center [251, 98] width 462 height 31
click at [442, 80] on input "350" at bounding box center [451, 76] width 53 height 8
click at [272, 36] on button "Show Reports" at bounding box center [267, 40] width 32 height 10
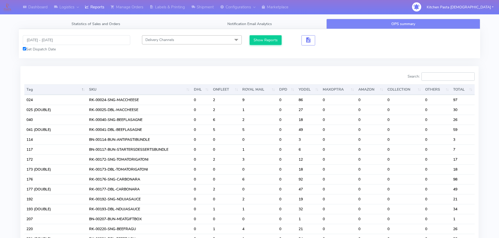
click at [453, 79] on input "Search:" at bounding box center [447, 76] width 53 height 8
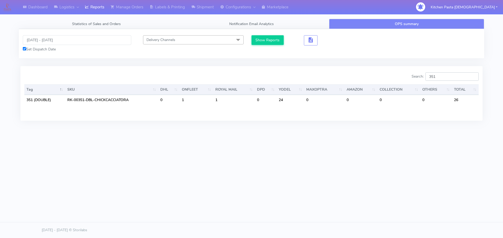
type input "351"
click at [366, 181] on div "Dashboard Logistics [GEOGRAPHIC_DATA] Logistics Reports Manage Orders Labels & …" at bounding box center [251, 95] width 503 height 191
click at [346, 164] on div "Dashboard Logistics [GEOGRAPHIC_DATA] Logistics Reports Manage Orders Labels & …" at bounding box center [251, 95] width 503 height 191
click at [494, 22] on div "Dashboard Logistics [GEOGRAPHIC_DATA] Logistics Reports Manage Orders Labels & …" at bounding box center [251, 72] width 503 height 127
click at [169, 9] on link "Labels & Printing" at bounding box center [167, 7] width 42 height 14
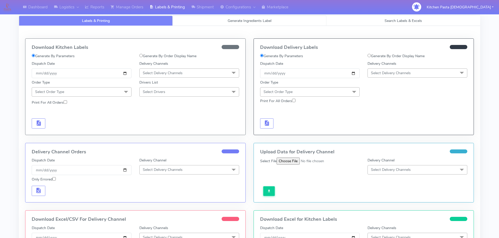
click at [208, 24] on link "Generate Ingredients Label" at bounding box center [249, 21] width 154 height 10
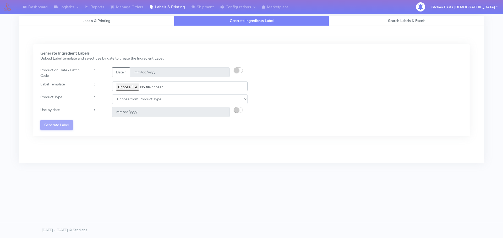
click at [122, 88] on input "file" at bounding box center [179, 87] width 135 height 10
type input "C:\fakepath\Ecom_350_V1.jpg"
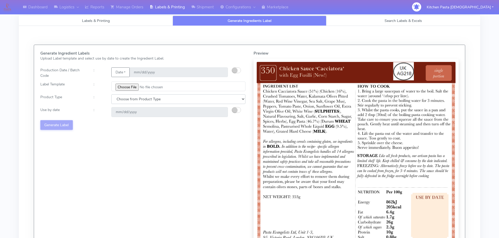
drag, startPoint x: 129, startPoint y: 97, endPoint x: 124, endPoint y: 104, distance: 8.5
click at [129, 97] on select "Choose from Product Type ECOM ERETAIL CIRCULAR CIRC_DESERTS LASAGNE" at bounding box center [178, 99] width 134 height 10
select select "0"
click at [111, 94] on select "Choose from Product Type ECOM ERETAIL CIRCULAR CIRC_DESERTS LASAGNE" at bounding box center [178, 99] width 134 height 10
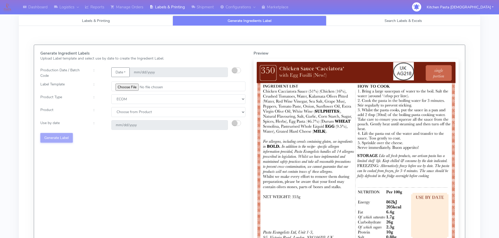
click at [122, 111] on select "Choose from Product PLAIN PASTA (EXCEPT HURRA) HURRA FILLED PASTA BUTTER (INTER…" at bounding box center [178, 112] width 134 height 10
click at [121, 116] on select "Choose from Product PLAIN PASTA (EXCEPT HURRA) HURRA FILLED PASTA BUTTER (INTER…" at bounding box center [178, 112] width 134 height 10
click at [123, 115] on select "Choose from Product PLAIN PASTA (EXCEPT HURRA) HURRA FILLED PASTA BUTTER (INTER…" at bounding box center [178, 112] width 134 height 10
select select "0"
click at [111, 107] on select "Choose from Product PLAIN PASTA (EXCEPT HURRA) HURRA FILLED PASTA BUTTER (INTER…" at bounding box center [178, 112] width 134 height 10
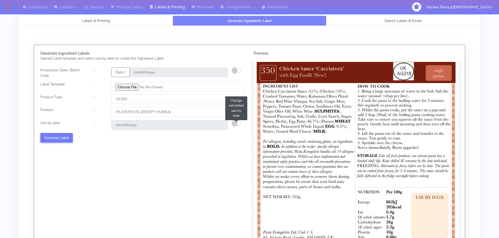
click at [237, 124] on small "button" at bounding box center [234, 123] width 5 height 5
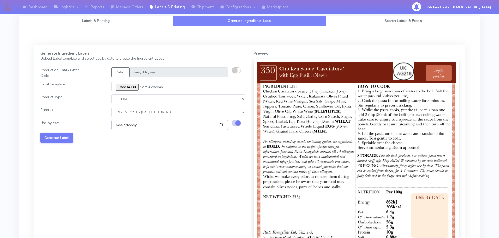
click at [219, 125] on input "[DATE]" at bounding box center [169, 125] width 116 height 10
type input "[DATE]"
click at [62, 140] on button "Generate Label" at bounding box center [56, 138] width 32 height 10
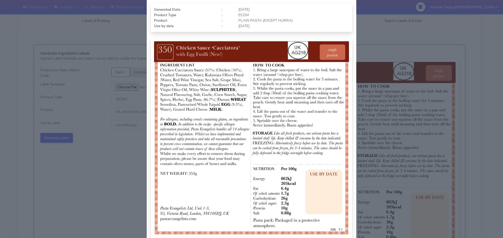
scroll to position [54, 0]
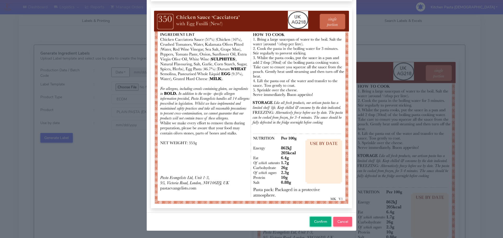
click at [314, 225] on button "Confirm" at bounding box center [320, 222] width 21 height 10
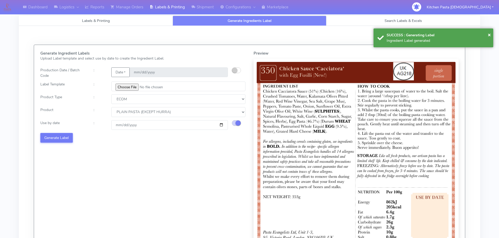
select select
